Goal: Register for event/course

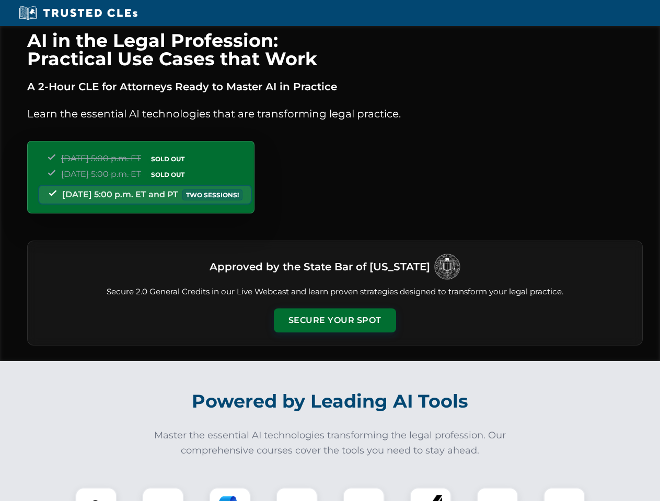
click at [334, 321] on button "Secure Your Spot" at bounding box center [335, 321] width 122 height 24
click at [96, 495] on img at bounding box center [96, 508] width 30 height 30
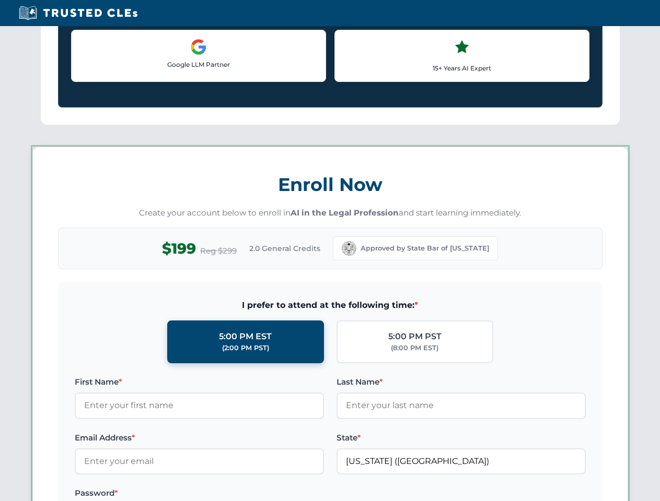
click at [163, 495] on div "AI in the Legal Profession: Practical Use Cases that Work A 2-Hour CLE for Atto…" at bounding box center [330, 489] width 660 height 2443
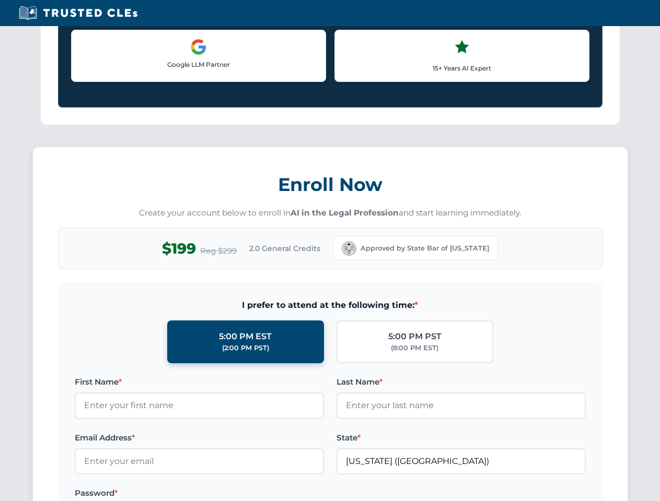
scroll to position [905, 0]
